Goal: Find specific page/section: Find specific page/section

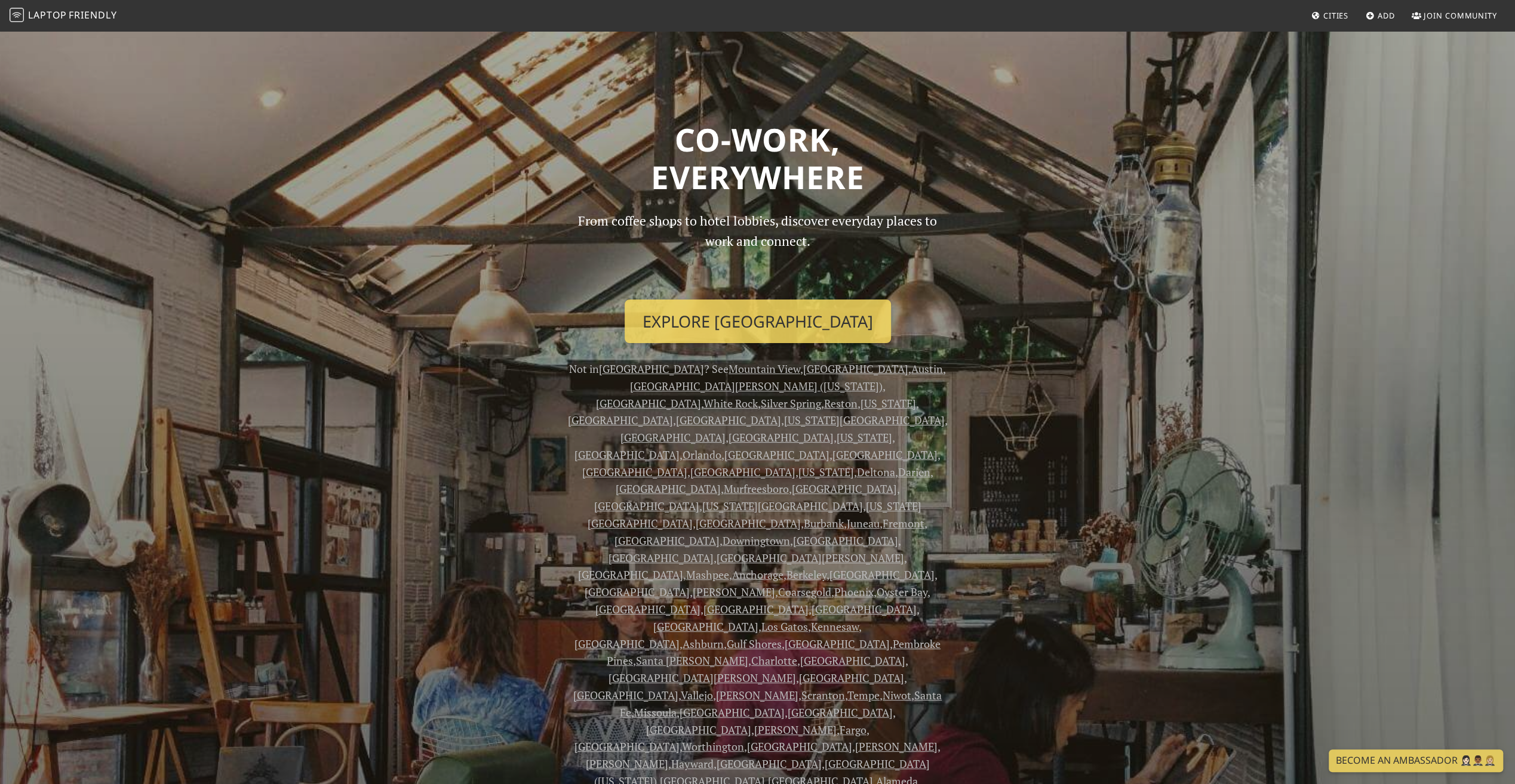
click at [1319, 14] on icon at bounding box center [1316, 16] width 9 height 8
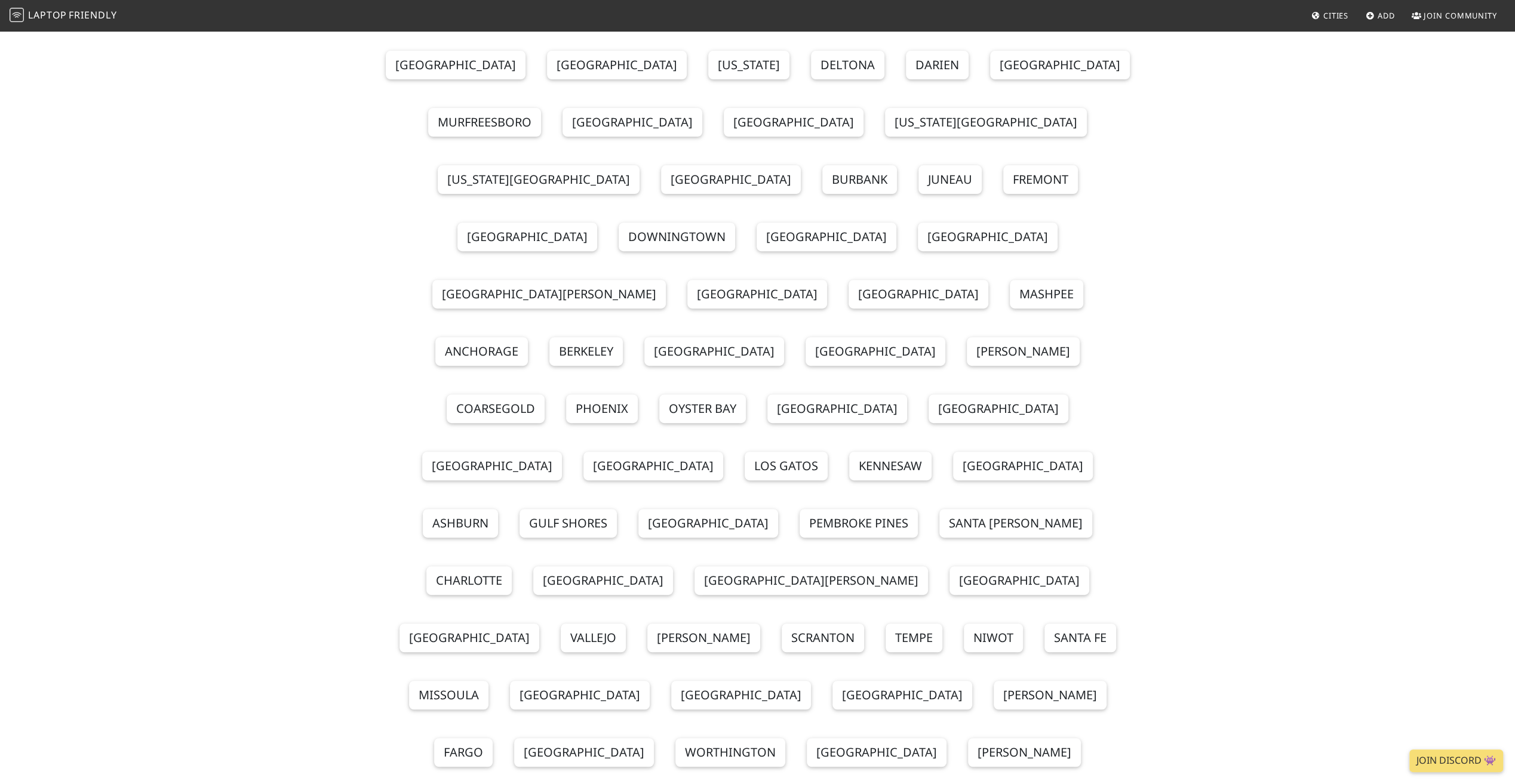
scroll to position [179, 0]
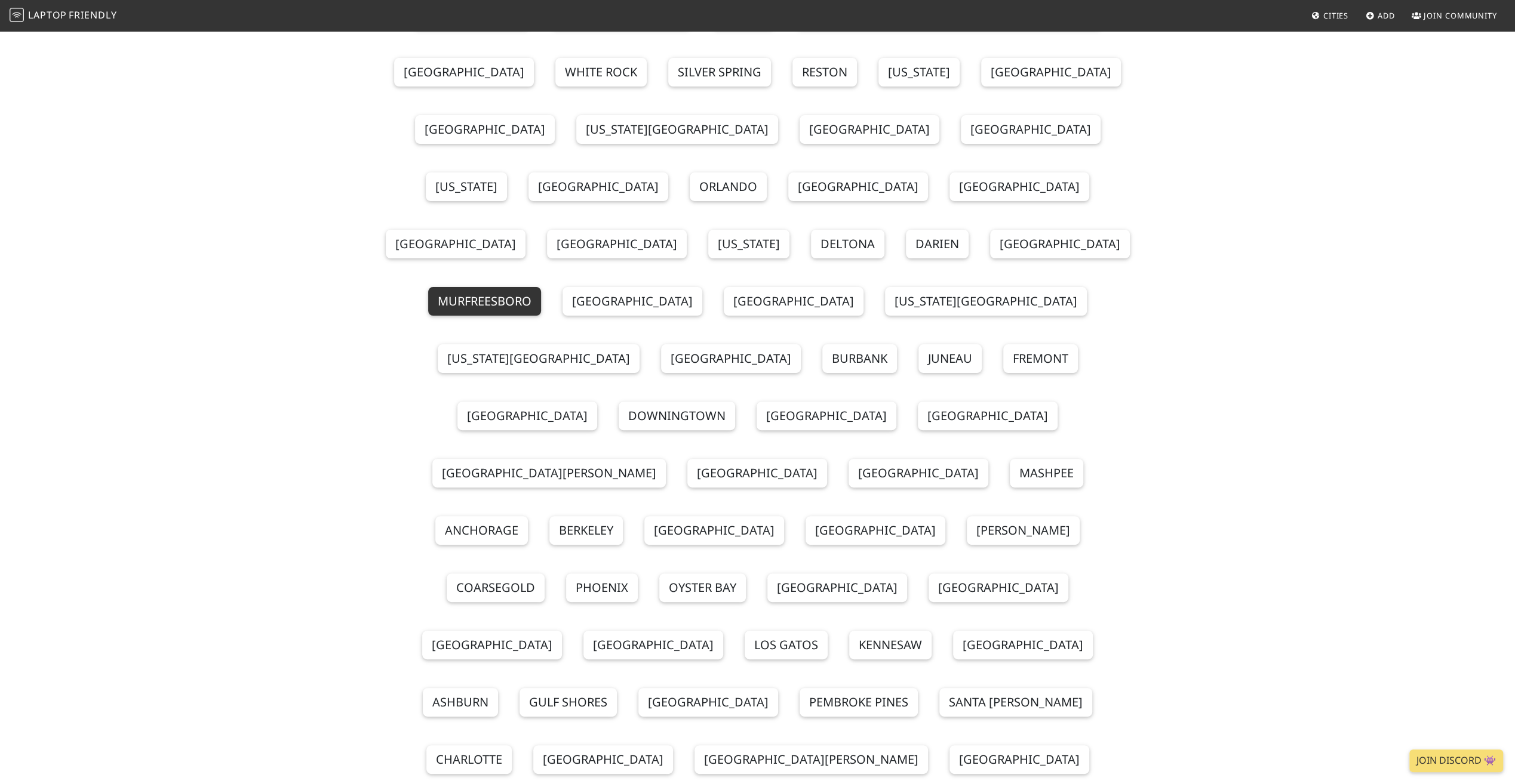
click at [541, 287] on link "Murfreesboro" at bounding box center [484, 301] width 113 height 29
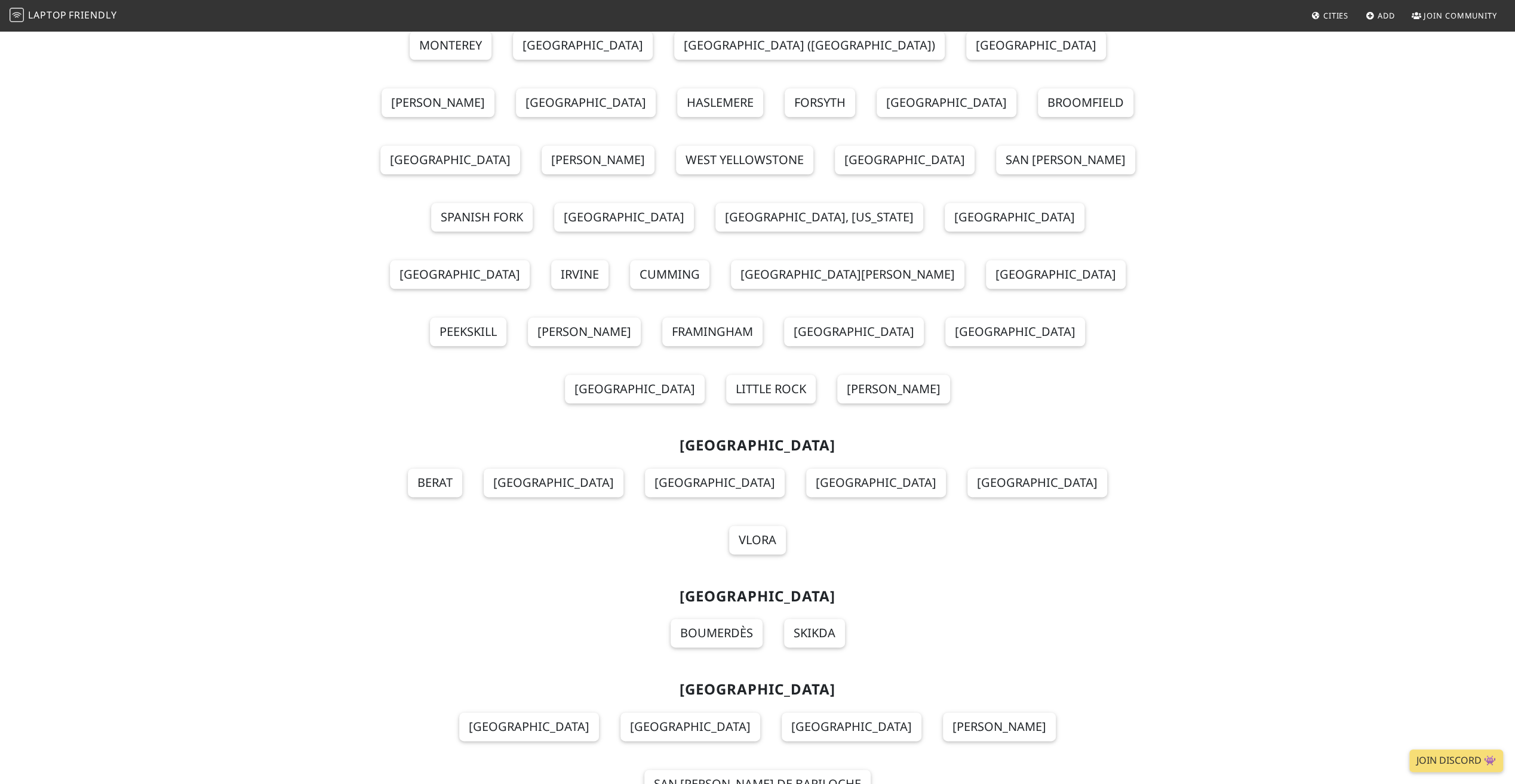
scroll to position [1551, 0]
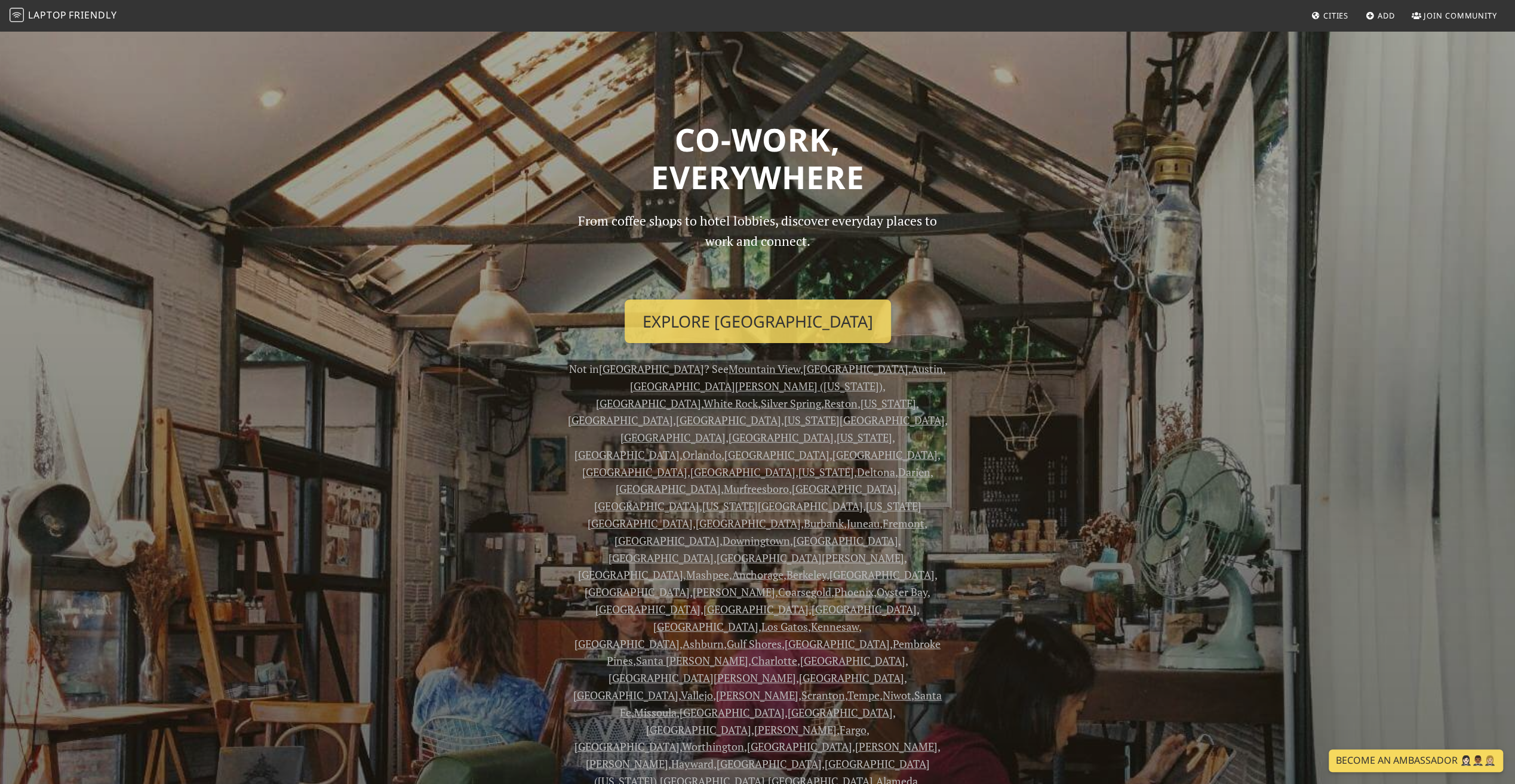
click at [1419, 762] on link "Become an Ambassador 🤵🏻‍♀️🤵🏾‍♂️🤵🏼‍♀️" at bounding box center [1416, 761] width 174 height 23
